Goal: Transaction & Acquisition: Purchase product/service

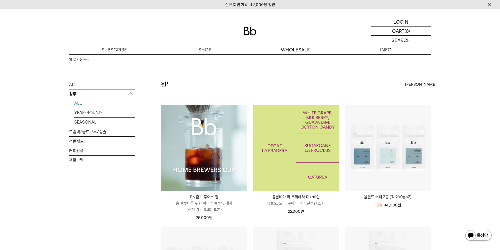
click at [292, 129] on img at bounding box center [296, 148] width 86 height 86
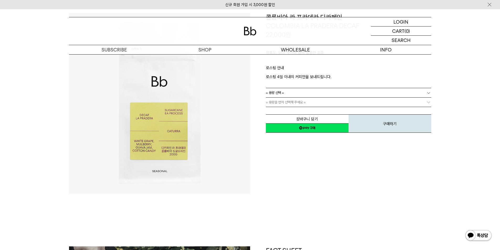
scroll to position [26, 0]
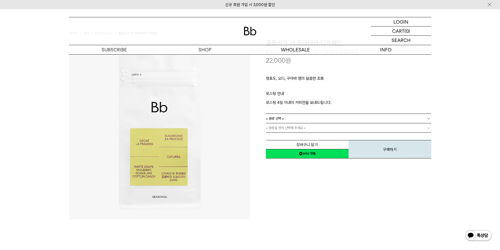
click at [317, 119] on link "= 용량 선택 =" at bounding box center [348, 118] width 165 height 9
click at [277, 137] on li "600g" at bounding box center [351, 137] width 160 height 9
drag, startPoint x: 372, startPoint y: 154, endPoint x: 326, endPoint y: 127, distance: 53.0
click at [326, 127] on div "**********" at bounding box center [348, 136] width 165 height 45
click at [326, 127] on link "= 분쇄도 선택 =" at bounding box center [348, 127] width 165 height 9
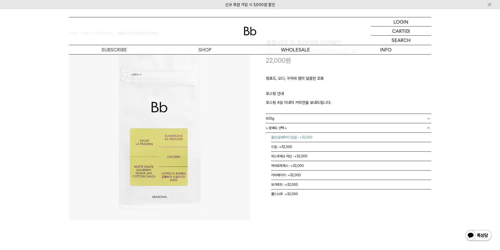
click at [286, 139] on li "홀빈(분쇄하지 않음) : +32,000" at bounding box center [351, 137] width 160 height 9
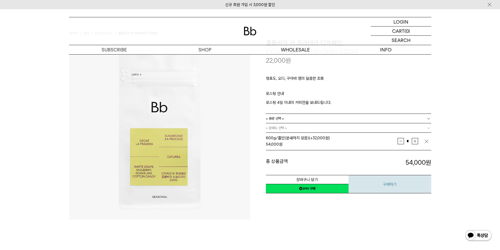
click at [392, 182] on button "구매하기" at bounding box center [390, 184] width 83 height 18
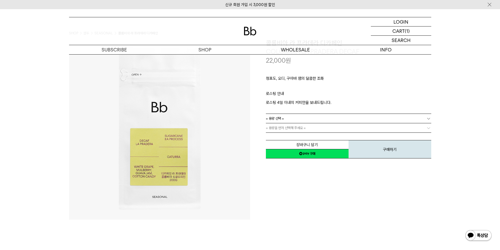
click at [296, 119] on link "= 용량 선택 =" at bounding box center [348, 118] width 165 height 9
click at [282, 128] on li "200g" at bounding box center [351, 127] width 160 height 9
click at [288, 120] on link "200g" at bounding box center [348, 118] width 165 height 9
click at [279, 134] on li "600g" at bounding box center [351, 137] width 160 height 9
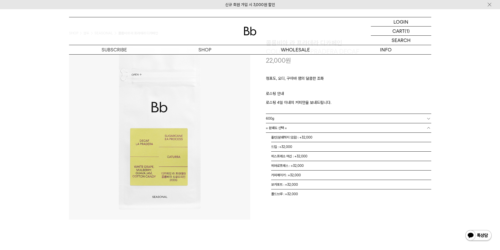
click at [281, 128] on span "= 분쇄도 선택 =" at bounding box center [276, 127] width 21 height 9
click at [280, 137] on li "홀빈(분쇄하지 않음) : +32,000" at bounding box center [351, 137] width 160 height 9
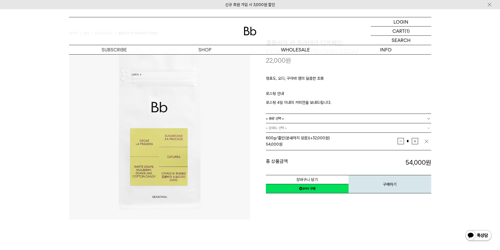
click at [282, 154] on div "총 상품금액 54,000 원 총 할인금액 총 상품금액 54,000 원" at bounding box center [348, 159] width 165 height 17
click at [287, 183] on button "장바구니 담기" at bounding box center [307, 179] width 83 height 9
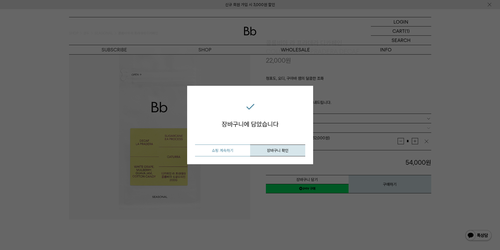
click at [238, 154] on button "쇼핑 계속하기" at bounding box center [222, 151] width 55 height 12
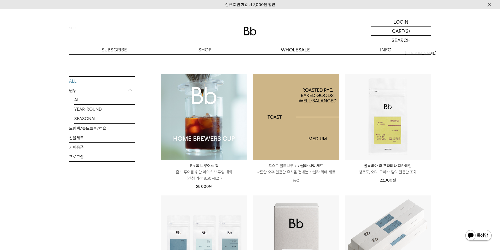
scroll to position [79, 0]
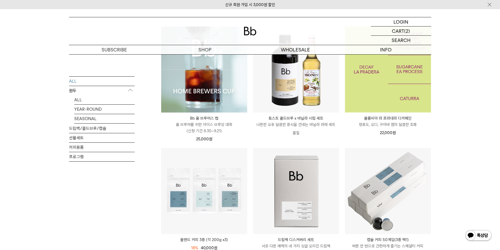
click at [387, 98] on img at bounding box center [388, 70] width 86 height 86
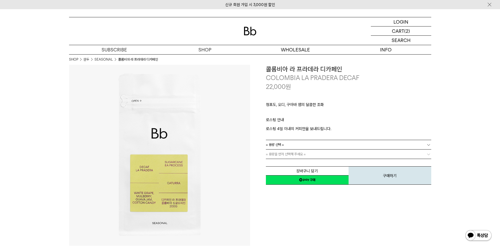
click at [303, 181] on link "네이버페이 구매하기" at bounding box center [307, 179] width 83 height 9
click at [286, 144] on link "= 용량 선택 =" at bounding box center [348, 144] width 165 height 9
click at [274, 162] on li "600g" at bounding box center [351, 163] width 160 height 9
click at [281, 158] on span "= 용량을 먼저 선택해 주세요 =" at bounding box center [286, 154] width 40 height 9
click at [283, 156] on span "= 분쇄도 선택 =" at bounding box center [276, 154] width 21 height 9
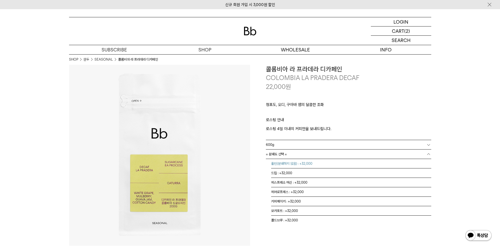
click at [282, 164] on li "홀빈(분쇄하지 않음) : +32,000" at bounding box center [351, 163] width 160 height 9
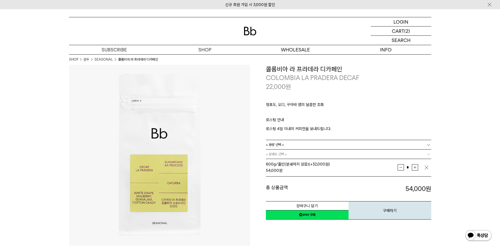
click at [289, 214] on link "네이버페이 구매하기" at bounding box center [307, 214] width 83 height 9
